Goal: Navigation & Orientation: Find specific page/section

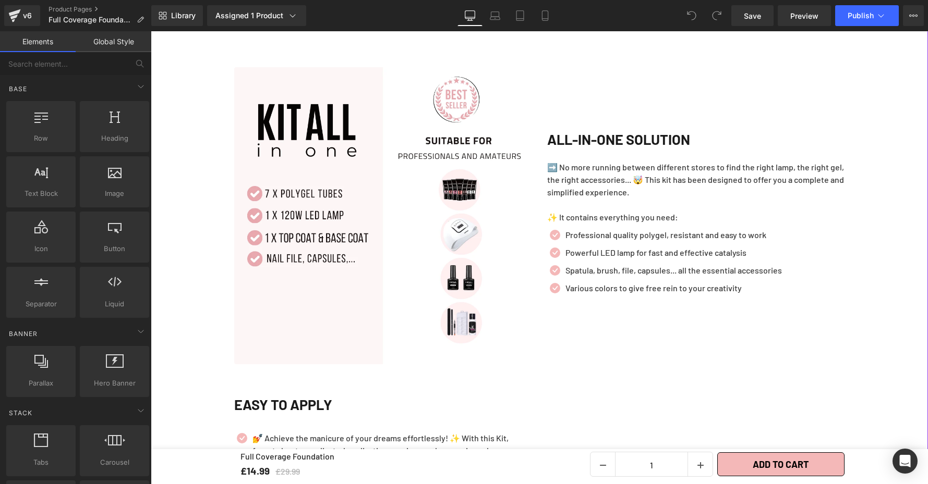
scroll to position [1176, 0]
